Goal: Information Seeking & Learning: Learn about a topic

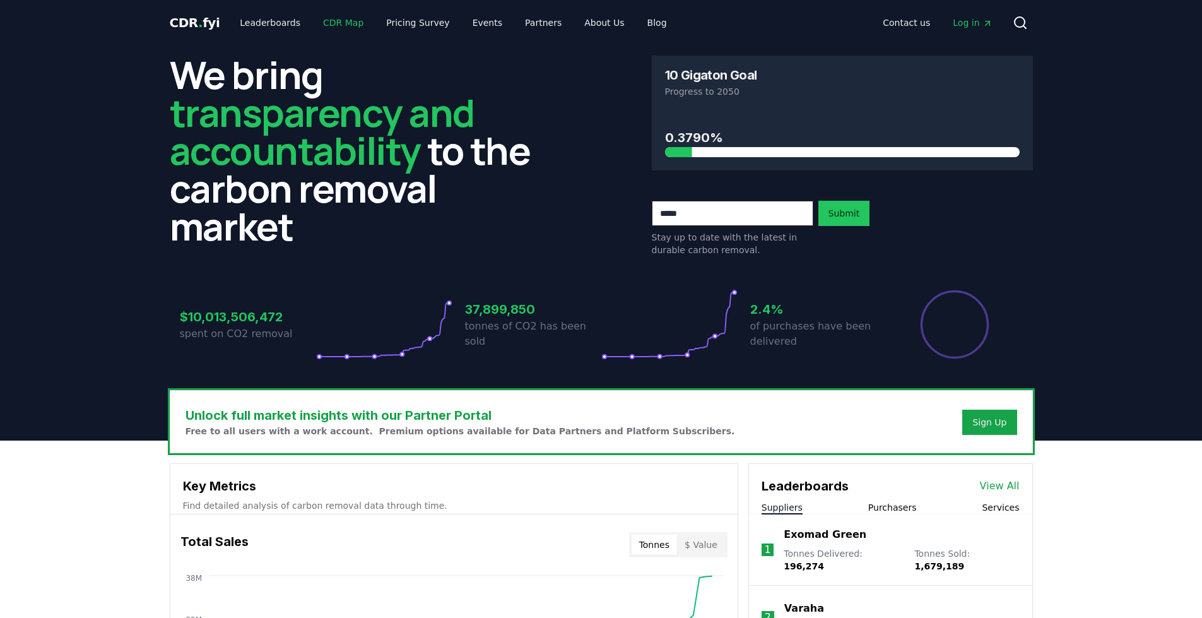
click at [343, 26] on link "CDR Map" at bounding box center [343, 22] width 61 height 23
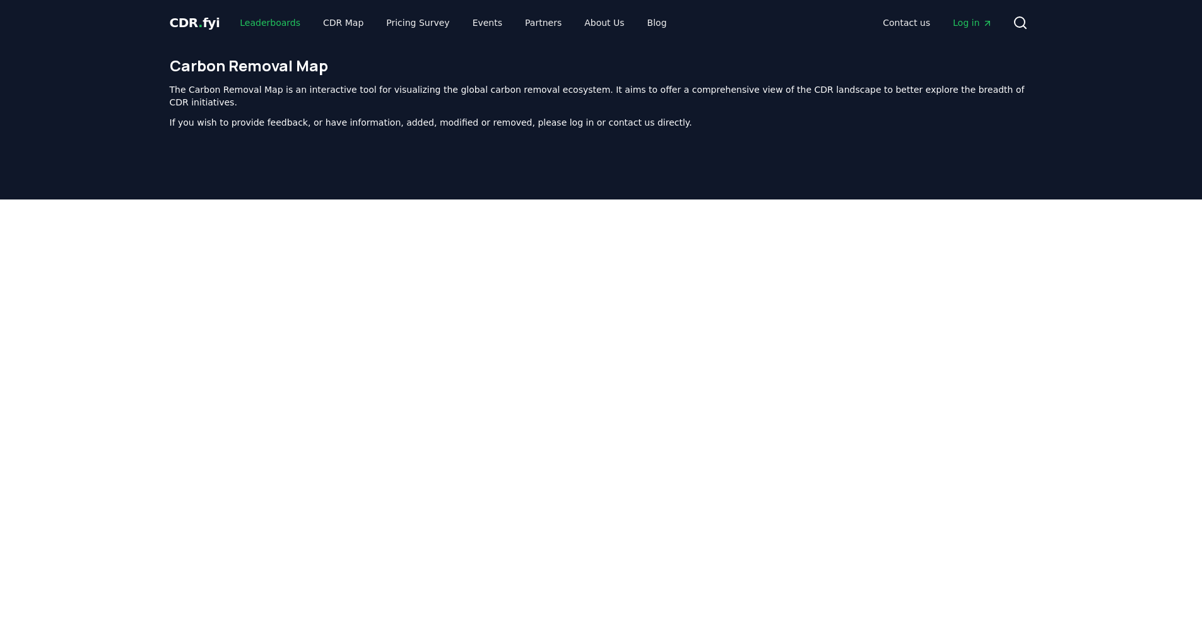
click at [256, 25] on link "Leaderboards" at bounding box center [270, 22] width 81 height 23
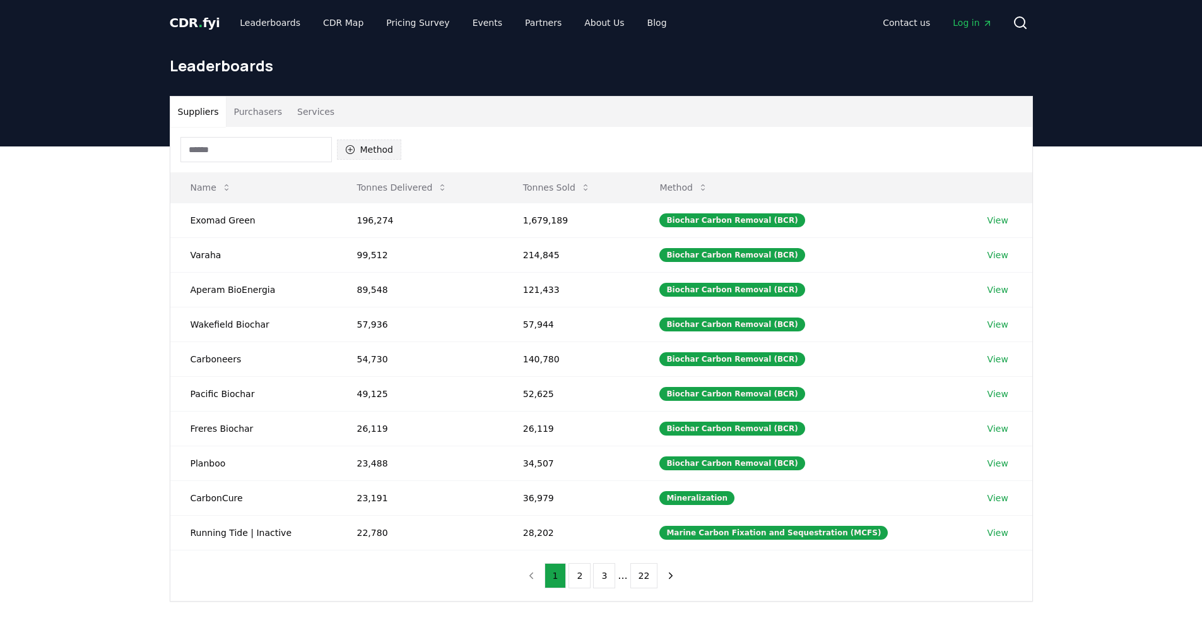
click at [363, 151] on button "Method" at bounding box center [369, 149] width 65 height 20
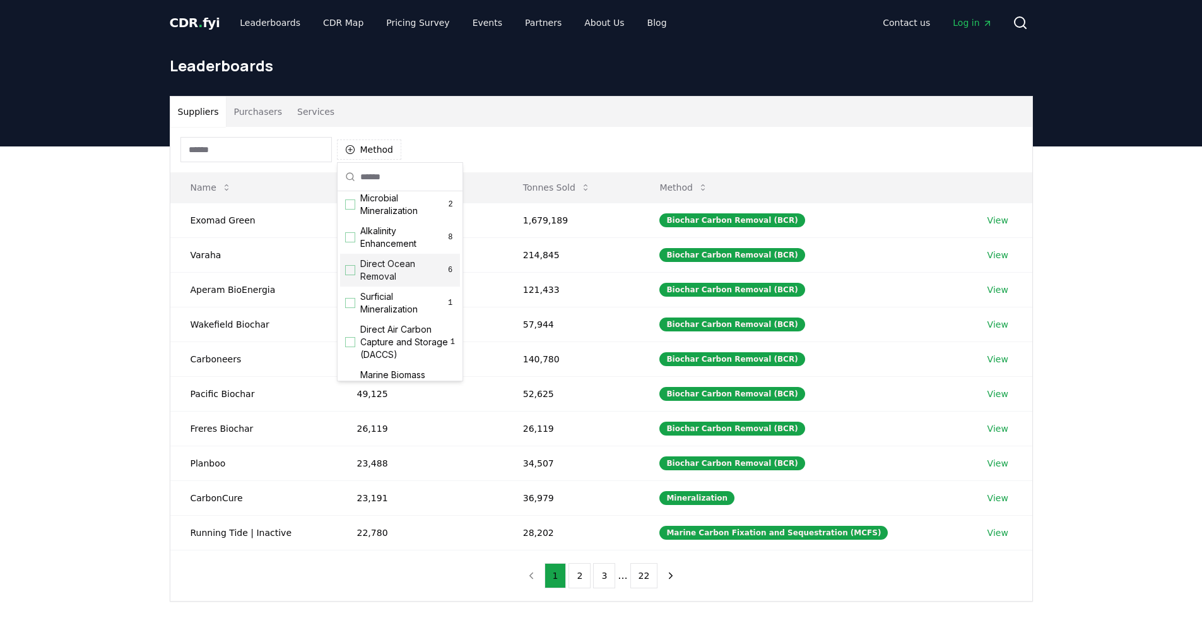
scroll to position [166, 0]
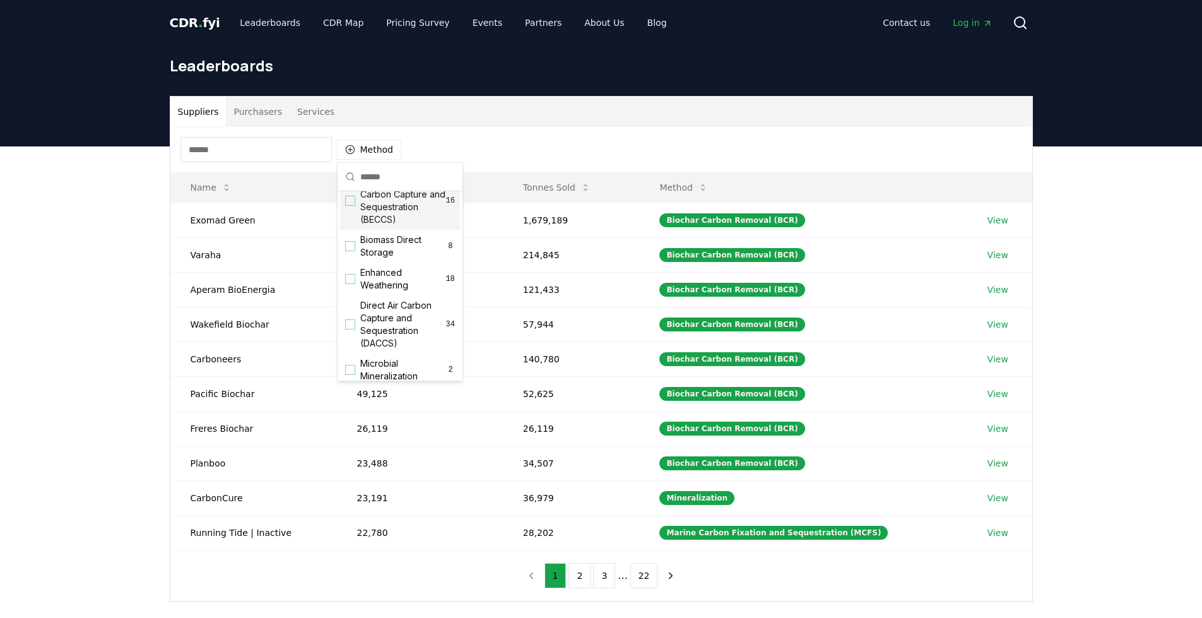
click at [350, 206] on div "Suggestions" at bounding box center [350, 201] width 10 height 10
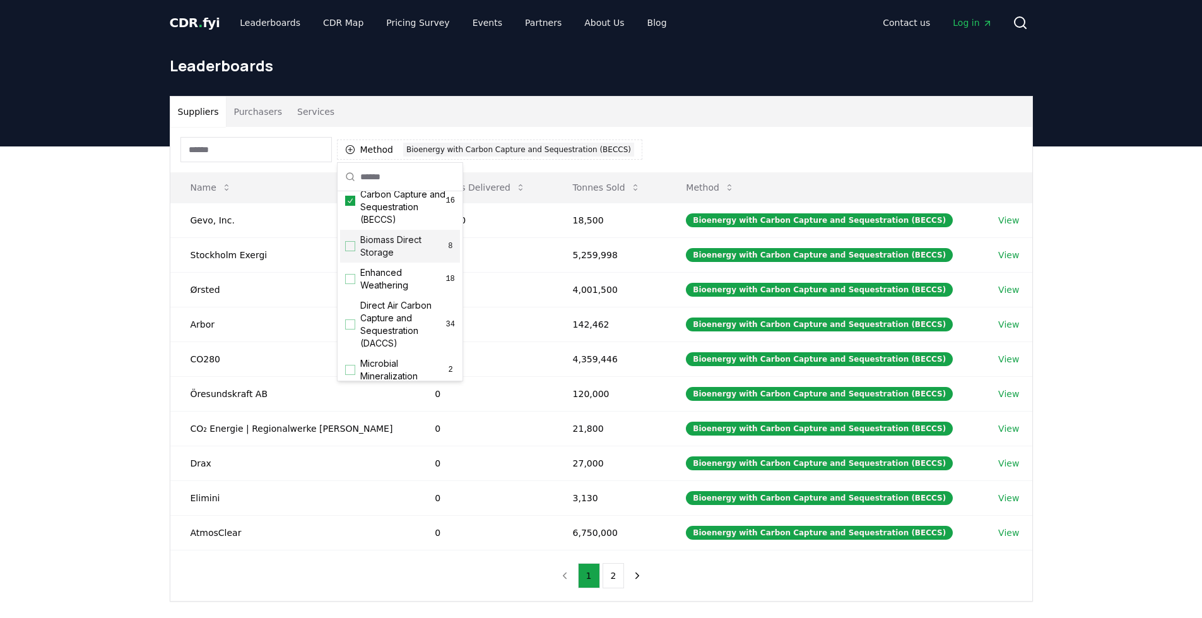
click at [702, 159] on div "Method 1 Bioenergy with Carbon Capture and Sequestration (BECCS)" at bounding box center [601, 149] width 862 height 45
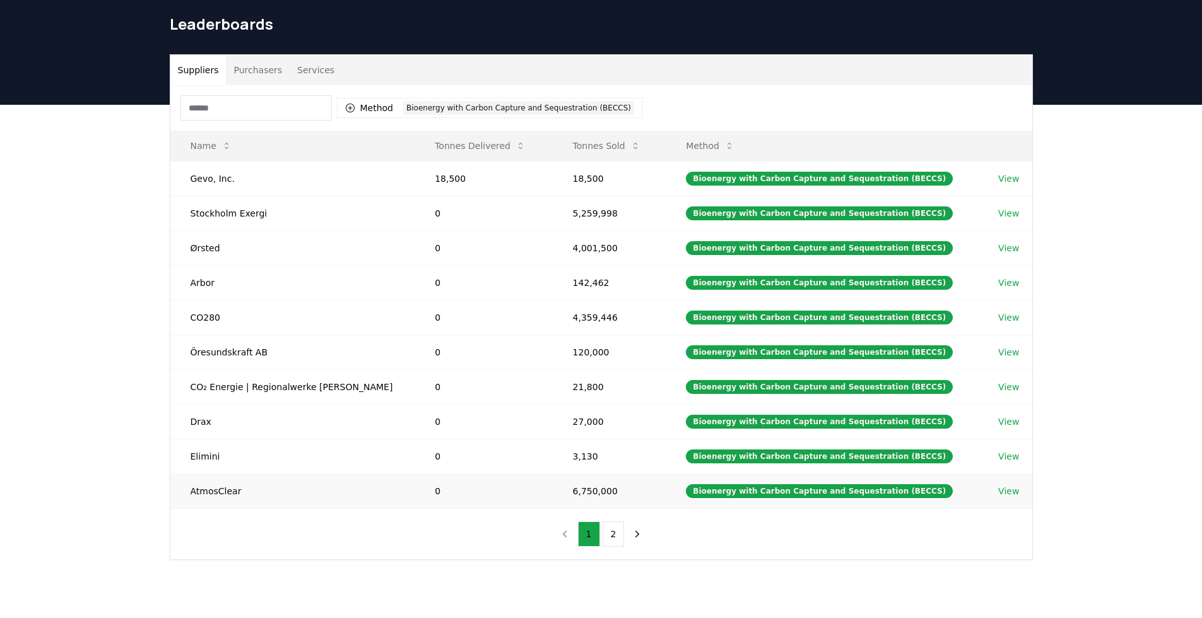
scroll to position [126, 0]
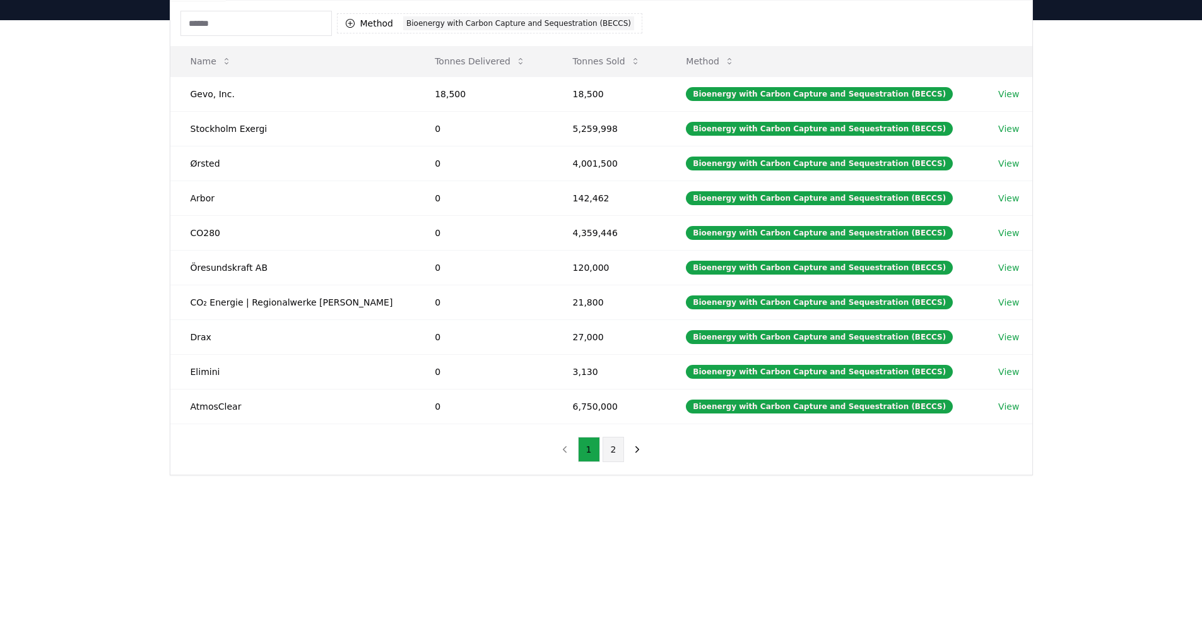
click at [614, 447] on button "2" at bounding box center [613, 449] width 22 height 25
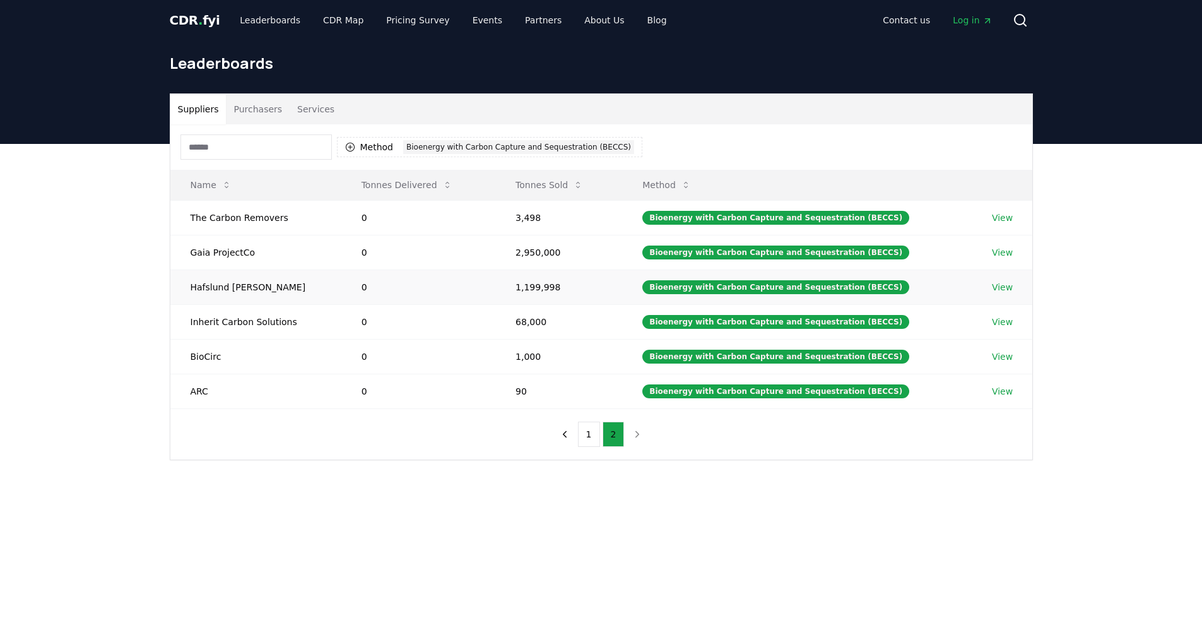
scroll to position [0, 0]
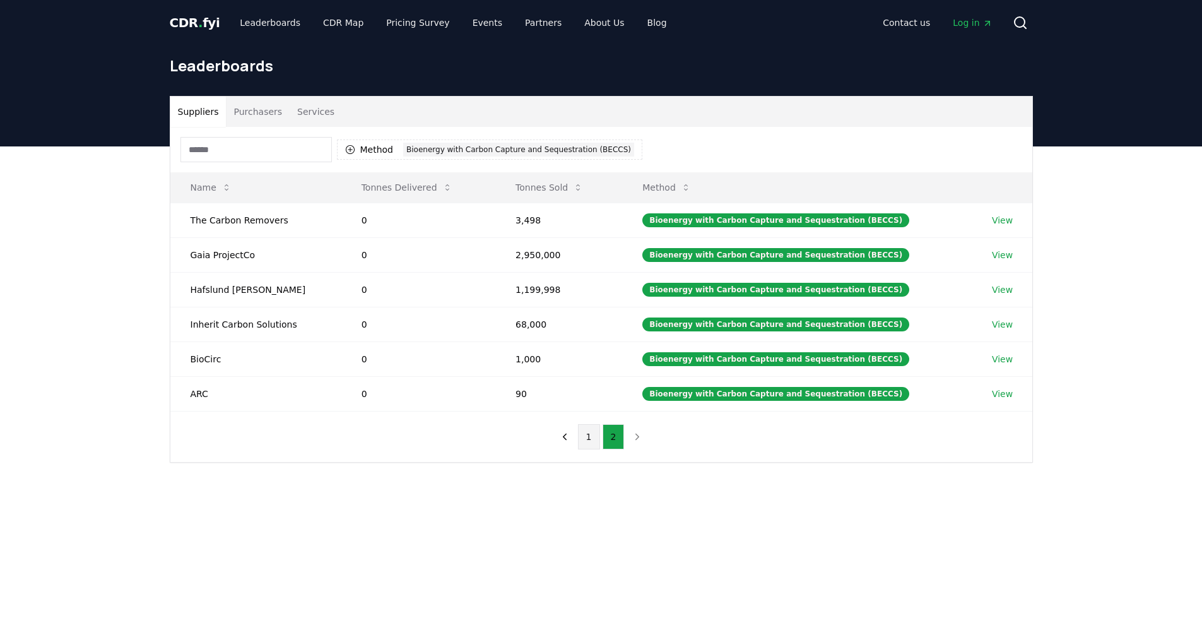
click at [590, 438] on button "1" at bounding box center [589, 436] width 22 height 25
